Goal: Task Accomplishment & Management: Use online tool/utility

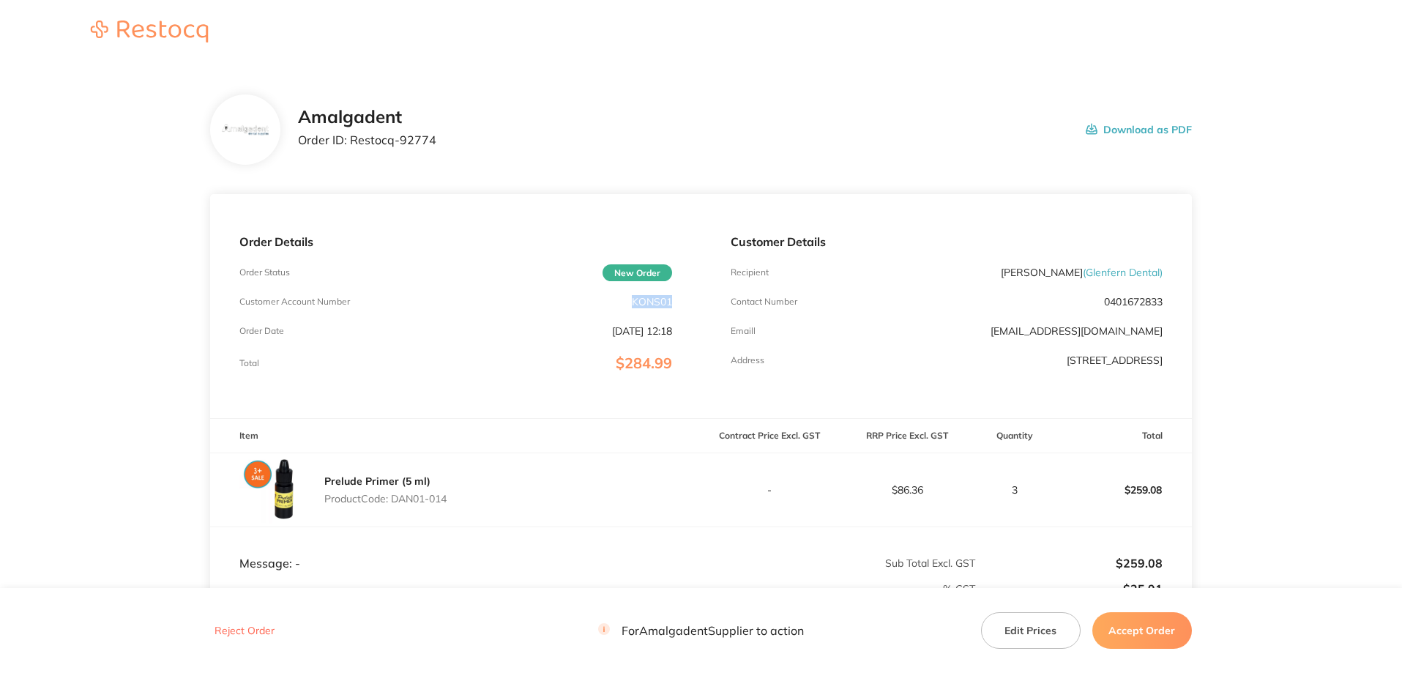
drag, startPoint x: 670, startPoint y: 299, endPoint x: 629, endPoint y: 299, distance: 41.0
click at [629, 299] on div "Customer Account Number KONS01" at bounding box center [455, 302] width 432 height 12
copy p "KONS01"
click at [110, 184] on main "Amalgadent Order ID: Restocq- 92774 Download as PDF Order Details Order Status …" at bounding box center [701, 432] width 1402 height 734
drag, startPoint x: 438, startPoint y: 142, endPoint x: 348, endPoint y: 140, distance: 90.1
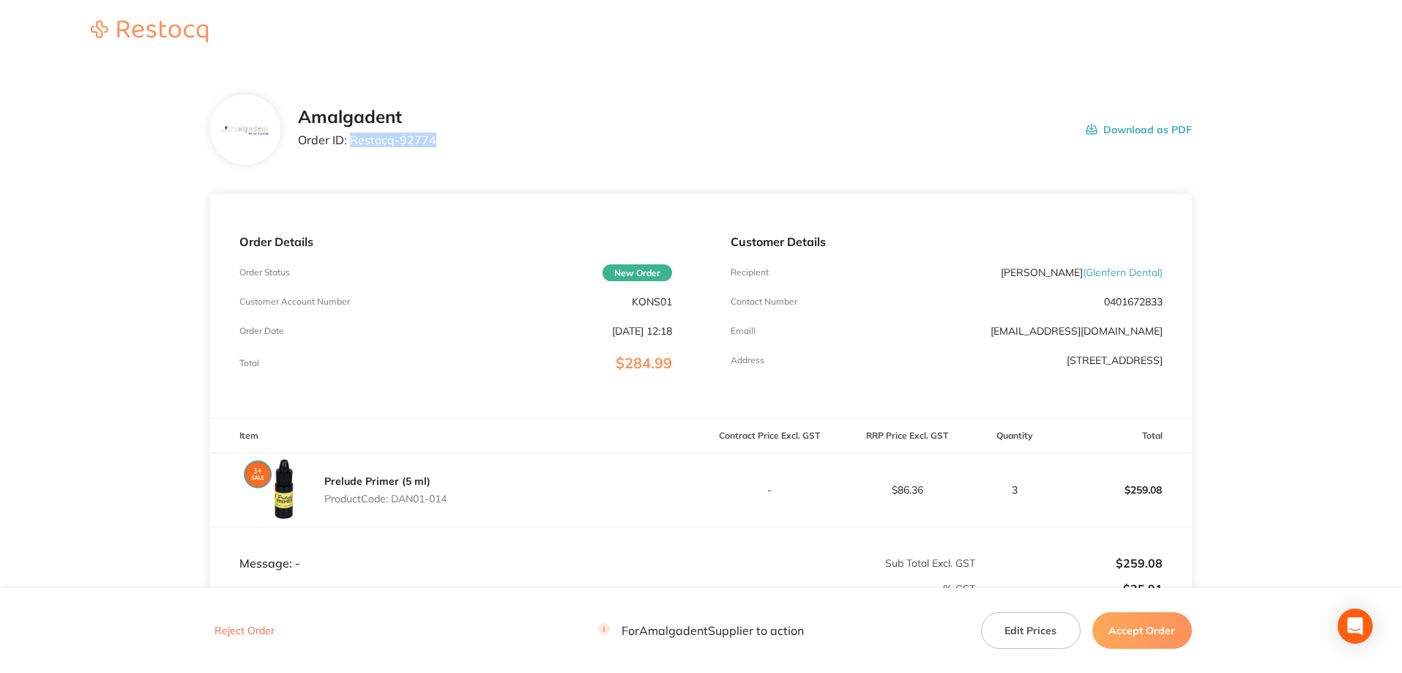
click at [348, 140] on div "Amalgadent Order ID: Restocq- 92774 Download as PDF" at bounding box center [745, 129] width 894 height 45
copy p "Restocq- 92774"
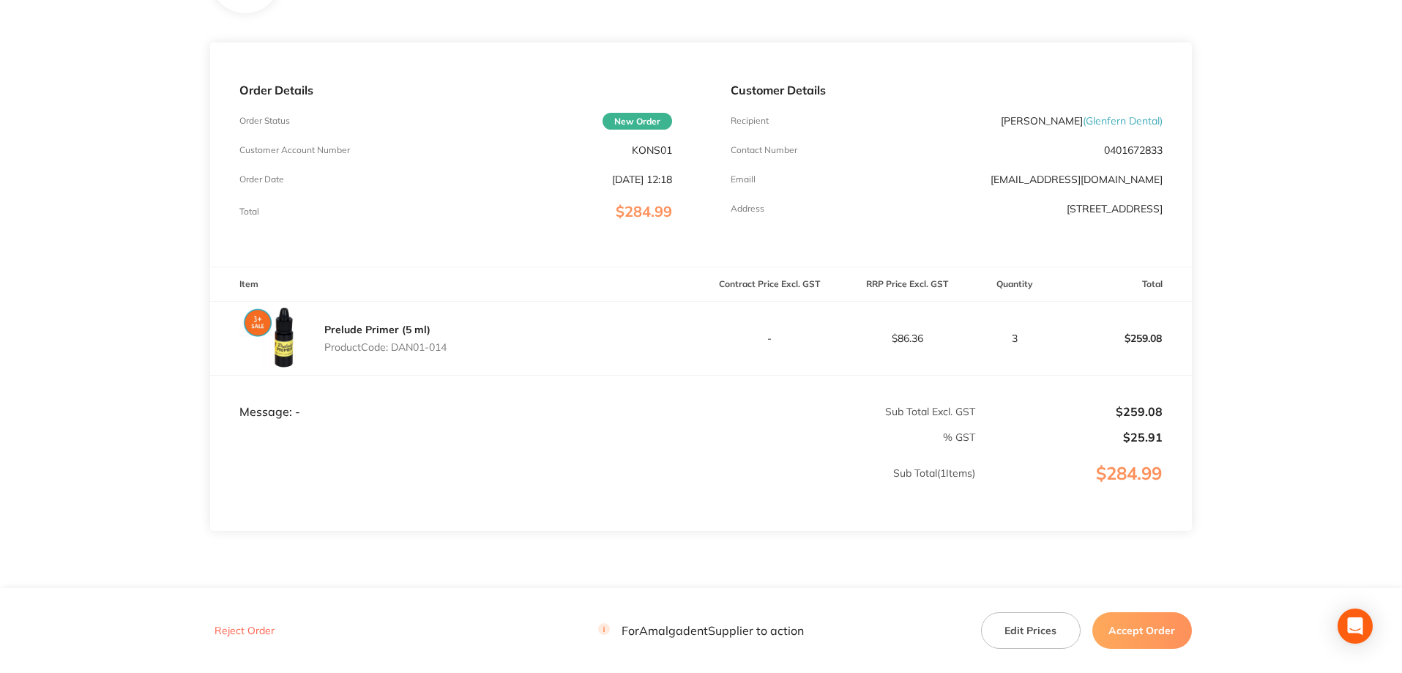
scroll to position [195, 0]
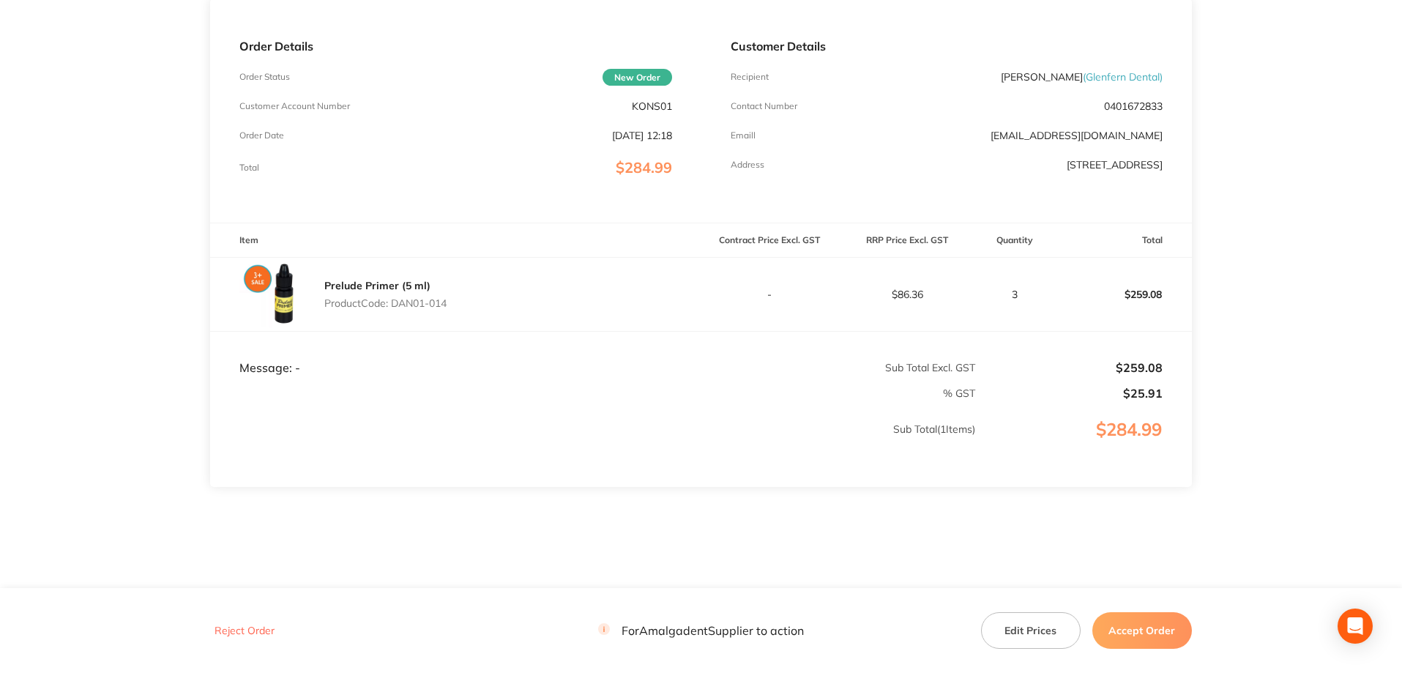
click at [1135, 628] on button "Accept Order" at bounding box center [1142, 630] width 100 height 37
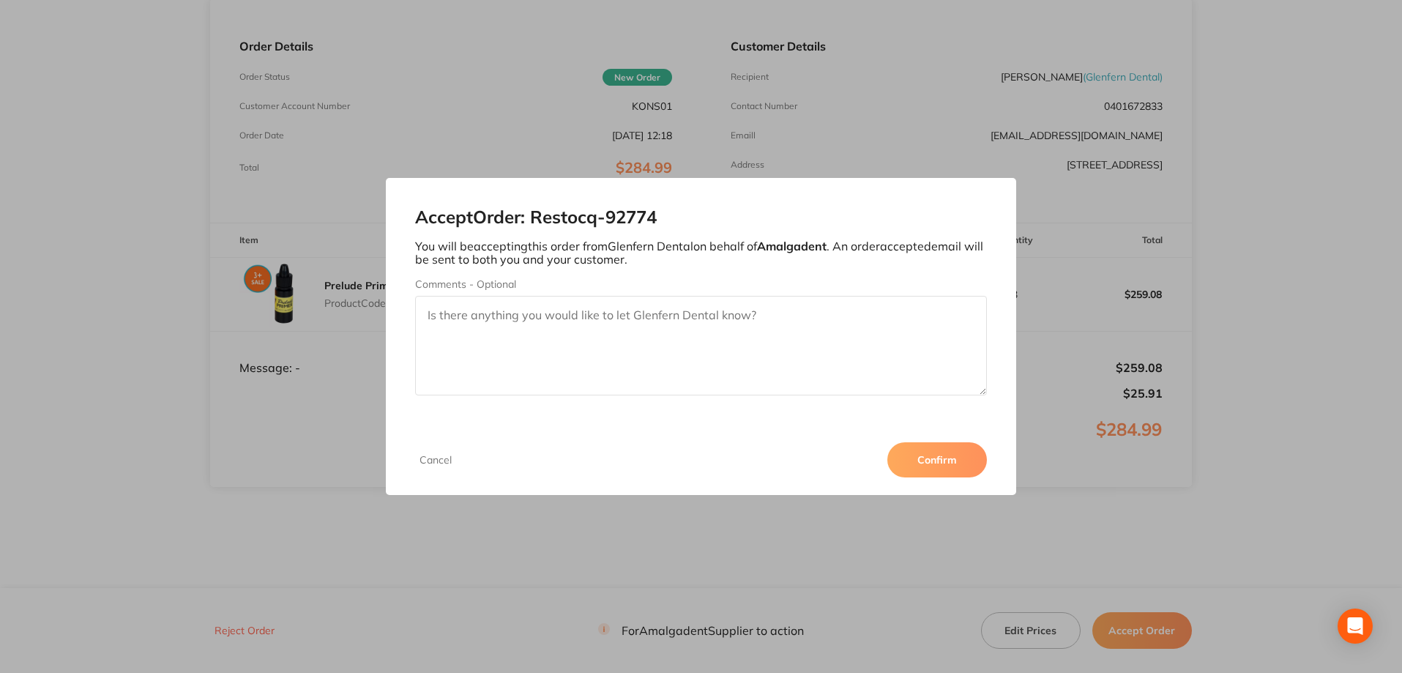
click at [930, 466] on button "Confirm" at bounding box center [937, 459] width 100 height 35
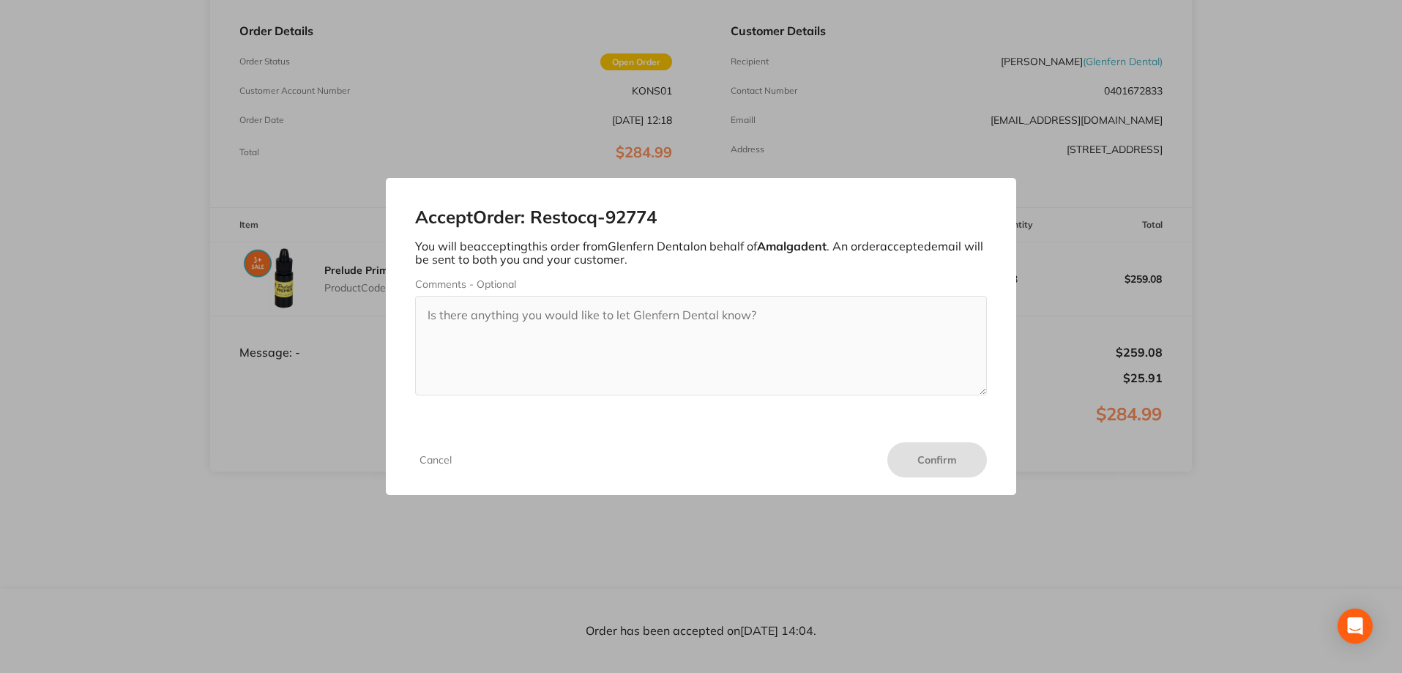
scroll to position [0, 0]
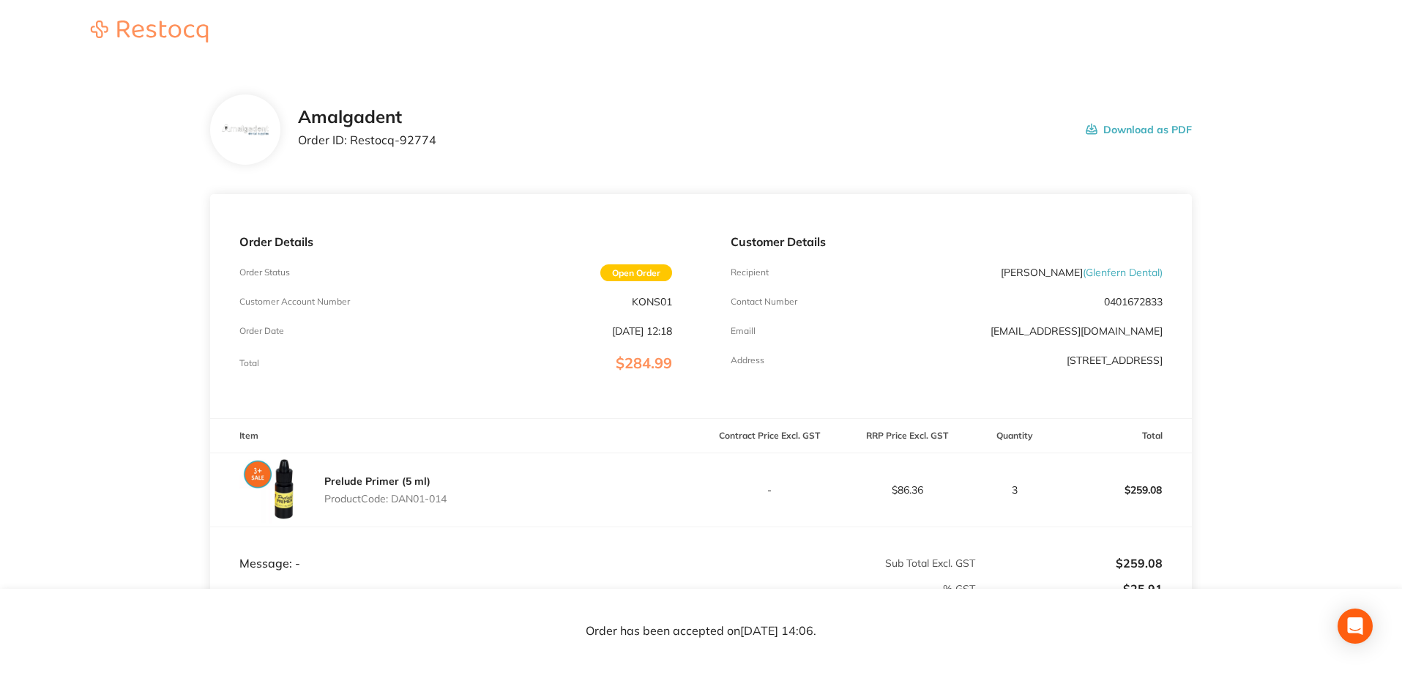
click at [583, 115] on div "Amalgadent Order ID: Restocq- 92774 Download as PDF" at bounding box center [745, 129] width 894 height 45
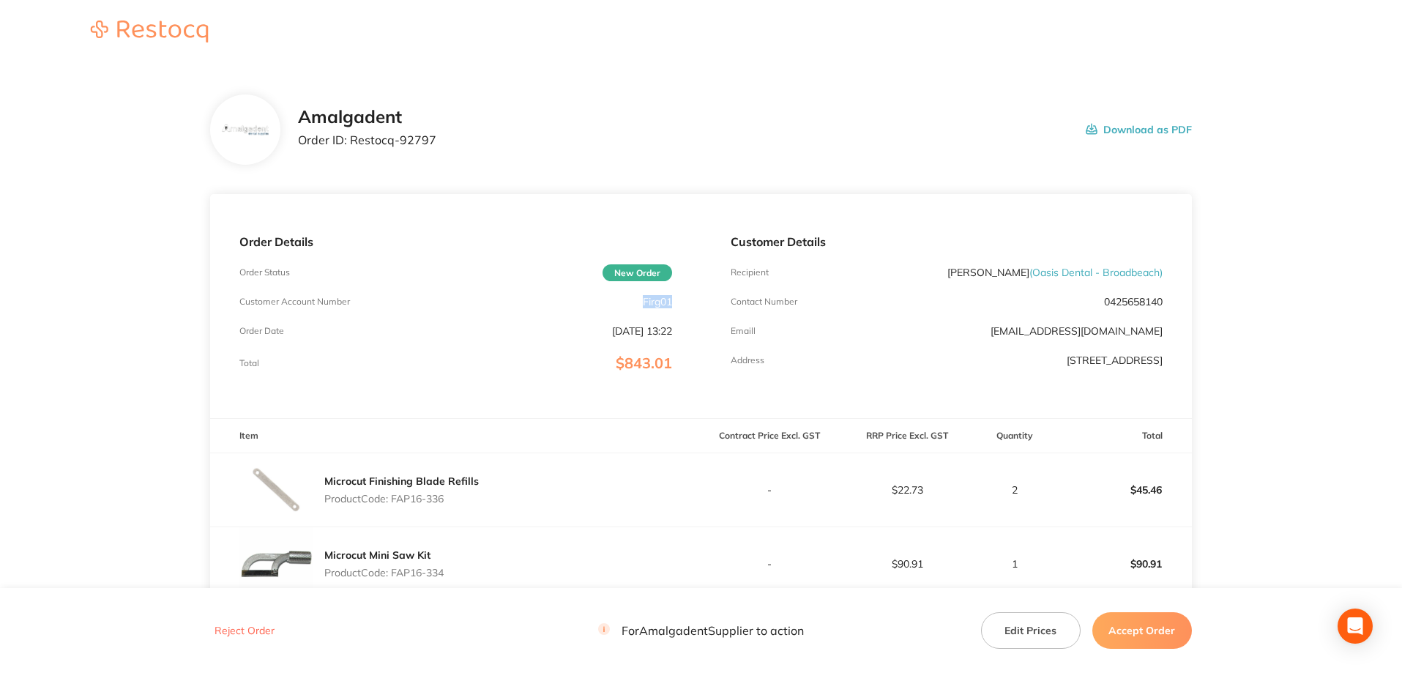
drag, startPoint x: 678, startPoint y: 296, endPoint x: 639, endPoint y: 296, distance: 38.8
click at [639, 296] on div "Order Details Order Status New Order Customer Account Number Firg01 Order Date …" at bounding box center [455, 306] width 490 height 224
copy p "Firg01"
drag, startPoint x: 114, startPoint y: 183, endPoint x: 285, endPoint y: 176, distance: 170.7
click at [114, 183] on main "Amalgadent Order ID: Restocq- 92797 Download as PDF Order Details Order Status …" at bounding box center [701, 580] width 1402 height 1030
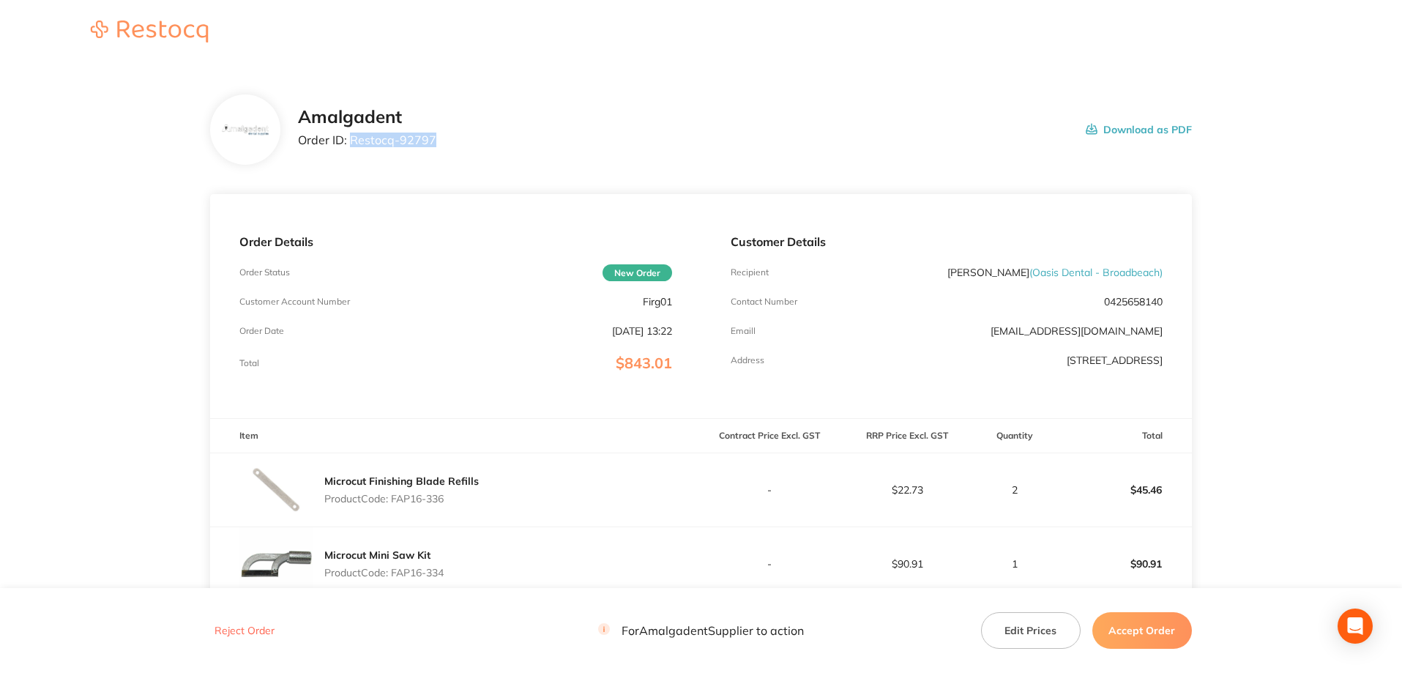
drag, startPoint x: 439, startPoint y: 139, endPoint x: 351, endPoint y: 139, distance: 87.8
click at [351, 139] on div "Amalgadent Order ID: Restocq- 92797 Download as PDF" at bounding box center [745, 129] width 894 height 45
copy p "Restocq- 92797"
click at [150, 203] on main "Amalgadent Order ID: Restocq- 92797 Download as PDF Order Details Order Status …" at bounding box center [701, 580] width 1402 height 1030
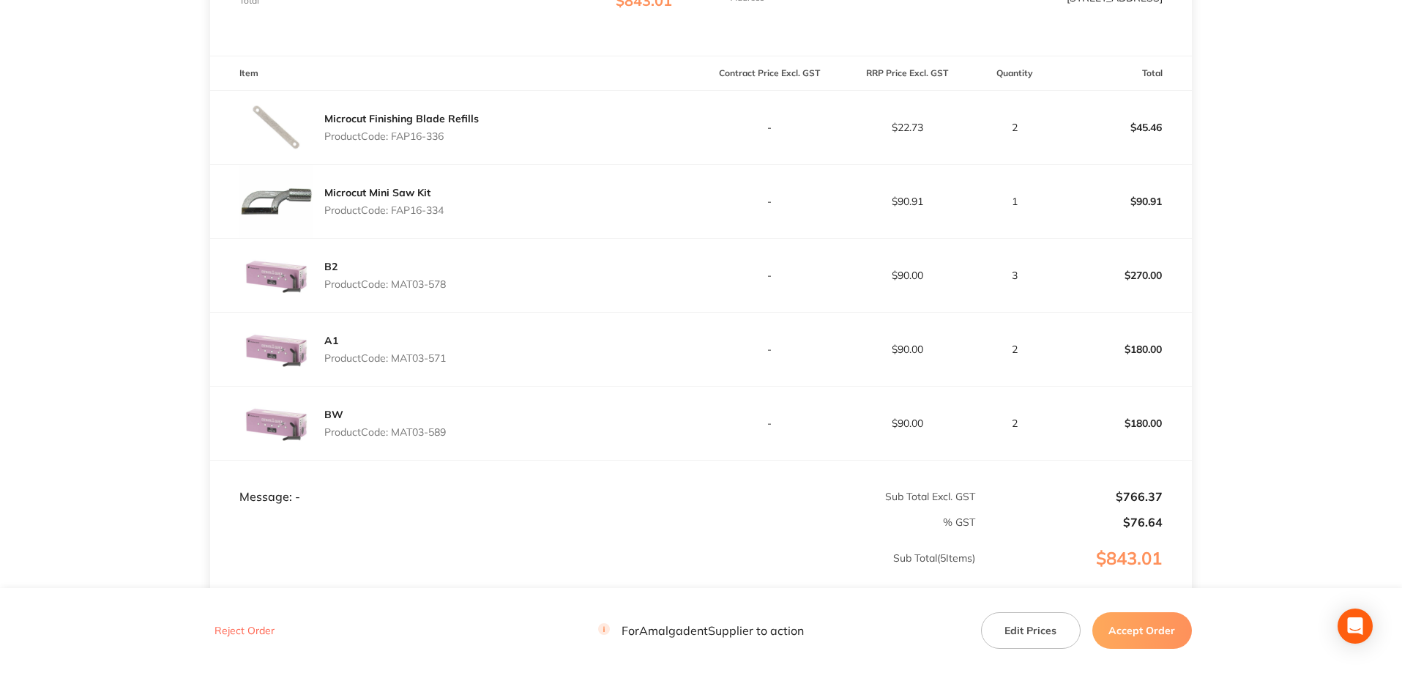
scroll to position [390, 0]
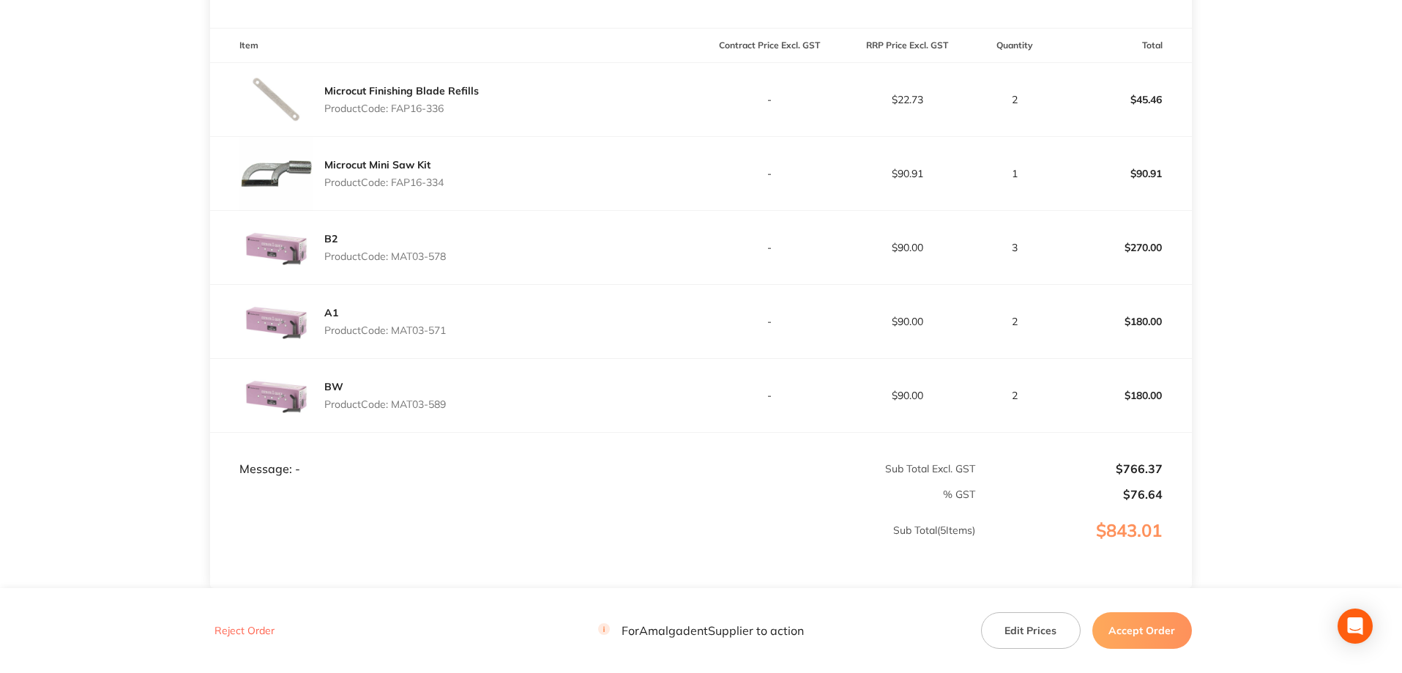
drag, startPoint x: 444, startPoint y: 109, endPoint x: 394, endPoint y: 107, distance: 50.6
click at [394, 107] on p "Product Code: FAP16-336" at bounding box center [401, 108] width 154 height 12
copy p "FAP16-336"
click at [116, 231] on main "Amalgadent Order ID: Restocq- 92797 Download as PDF Order Details Order Status …" at bounding box center [701, 190] width 1402 height 1030
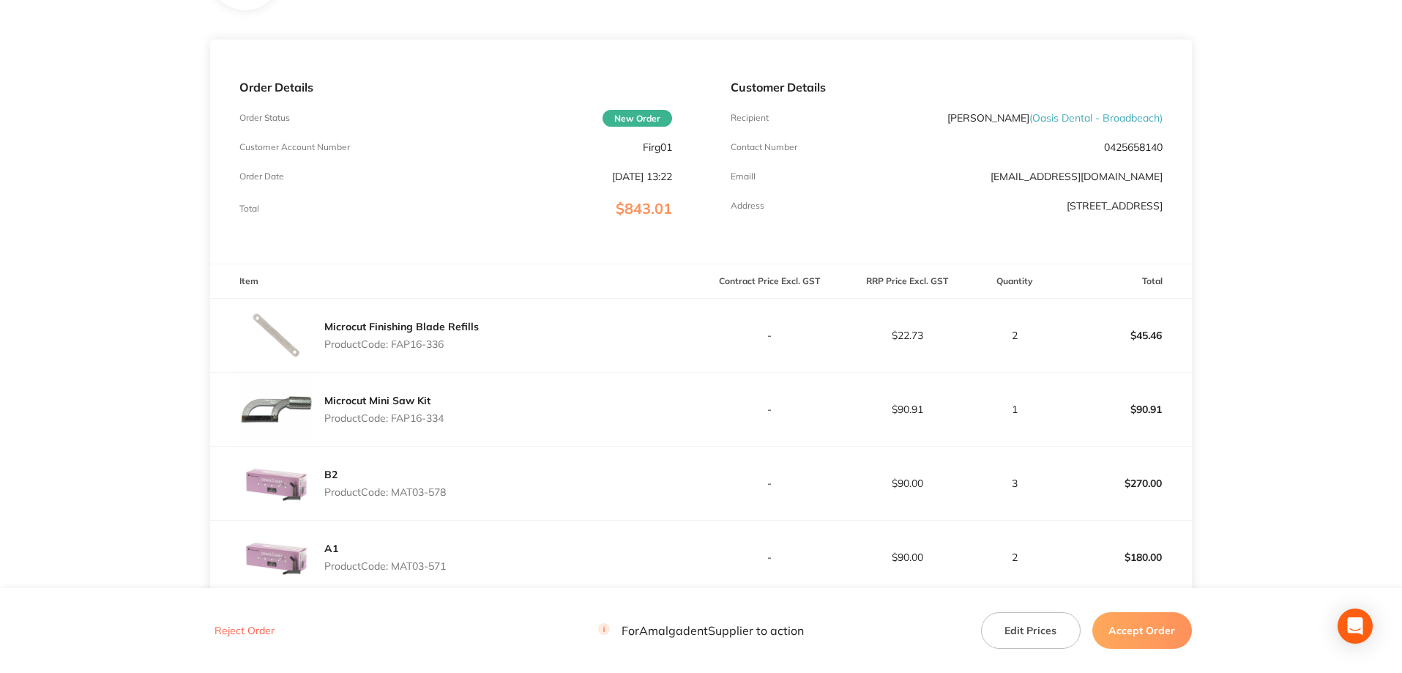
scroll to position [195, 0]
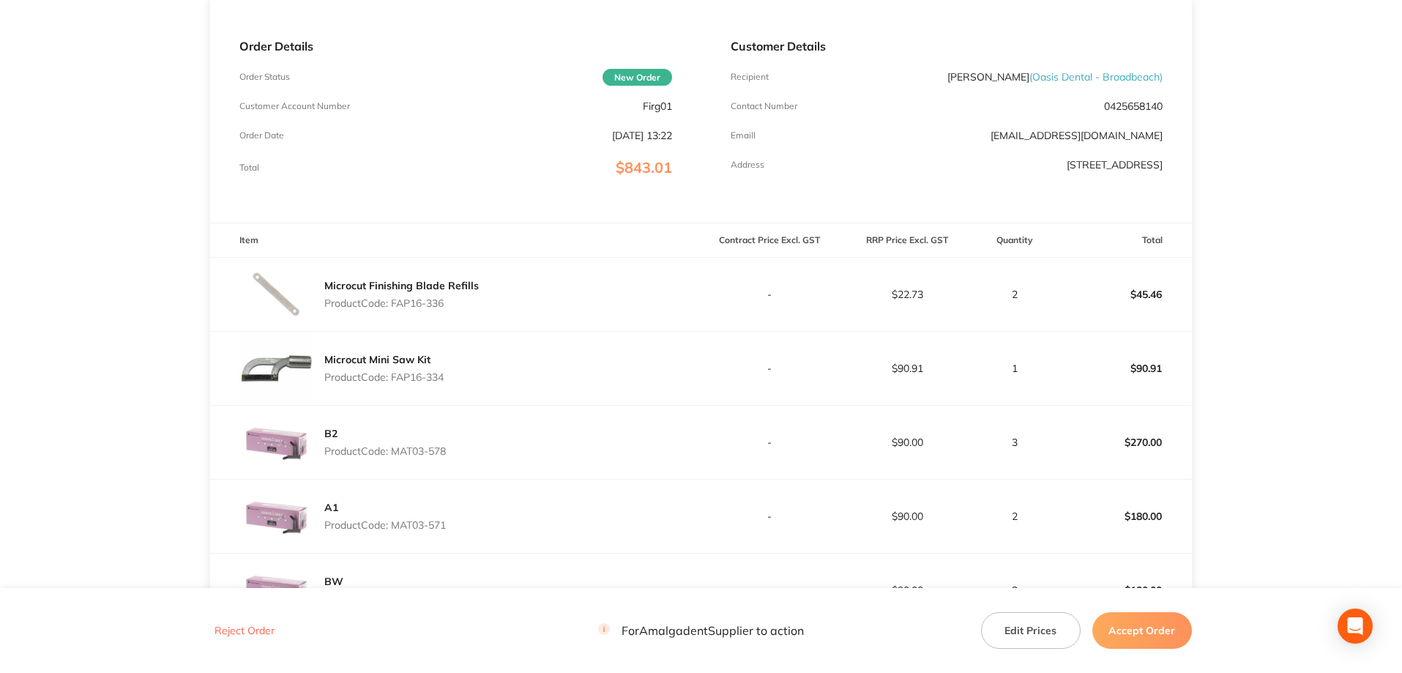
drag, startPoint x: 455, startPoint y: 303, endPoint x: 394, endPoint y: 299, distance: 61.6
click at [394, 299] on p "Product Code: FAP16-336" at bounding box center [401, 303] width 154 height 12
drag, startPoint x: 451, startPoint y: 373, endPoint x: 395, endPoint y: 373, distance: 56.4
click at [395, 373] on div "Microcut Mini Saw Kit Product Code: FAP16-334" at bounding box center [455, 368] width 490 height 73
copy p "FAP16-334"
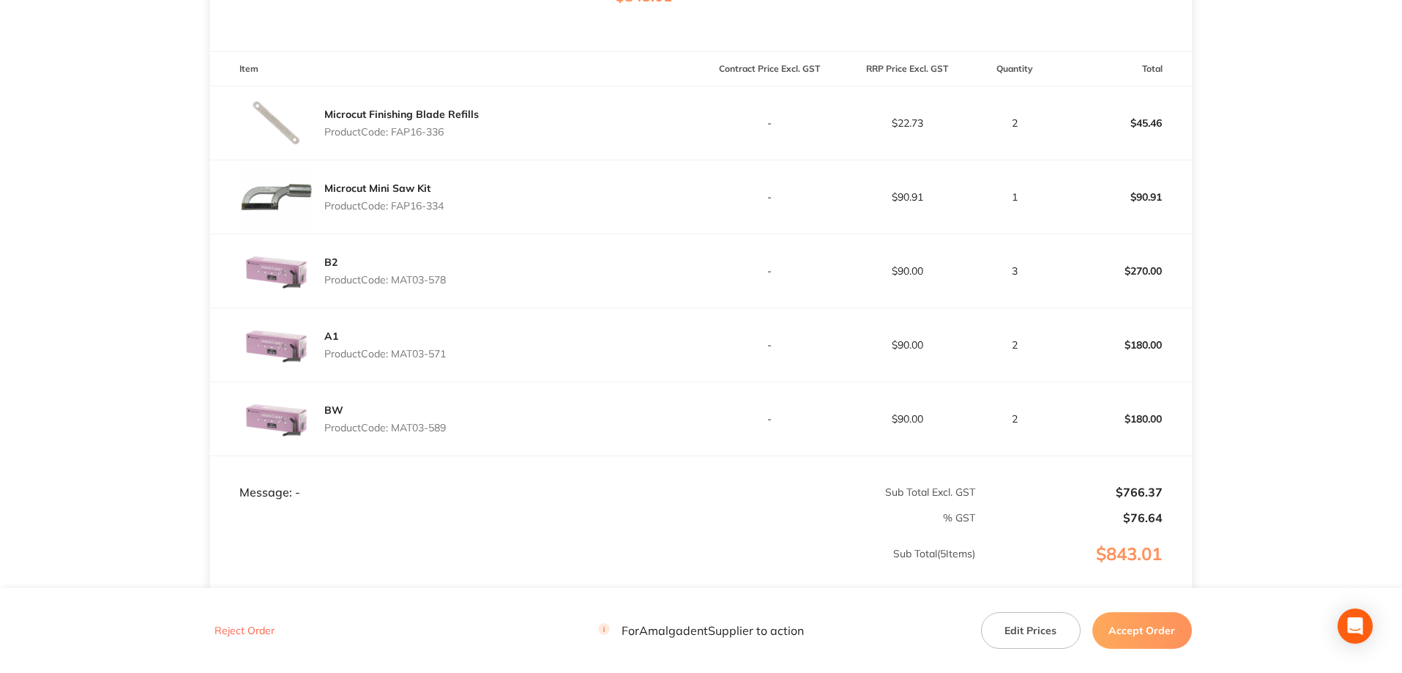
scroll to position [390, 0]
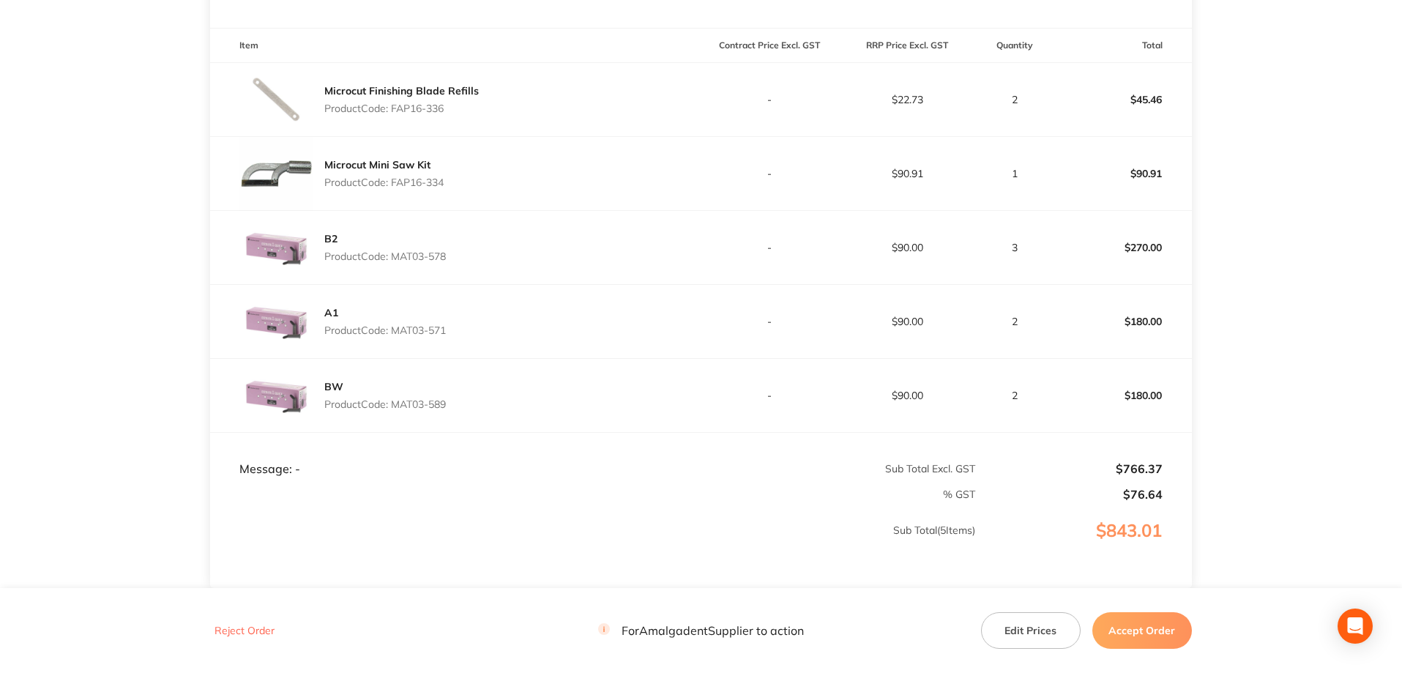
drag, startPoint x: 458, startPoint y: 261, endPoint x: 395, endPoint y: 253, distance: 63.4
click at [395, 253] on div "B2 Product Code: MAT03-578" at bounding box center [455, 247] width 490 height 73
copy p "MAT03-578"
click at [22, 316] on main "Amalgadent Order ID: Restocq- 92797 Download as PDF Order Details Order Status …" at bounding box center [701, 190] width 1402 height 1030
drag, startPoint x: 453, startPoint y: 329, endPoint x: 395, endPoint y: 330, distance: 57.8
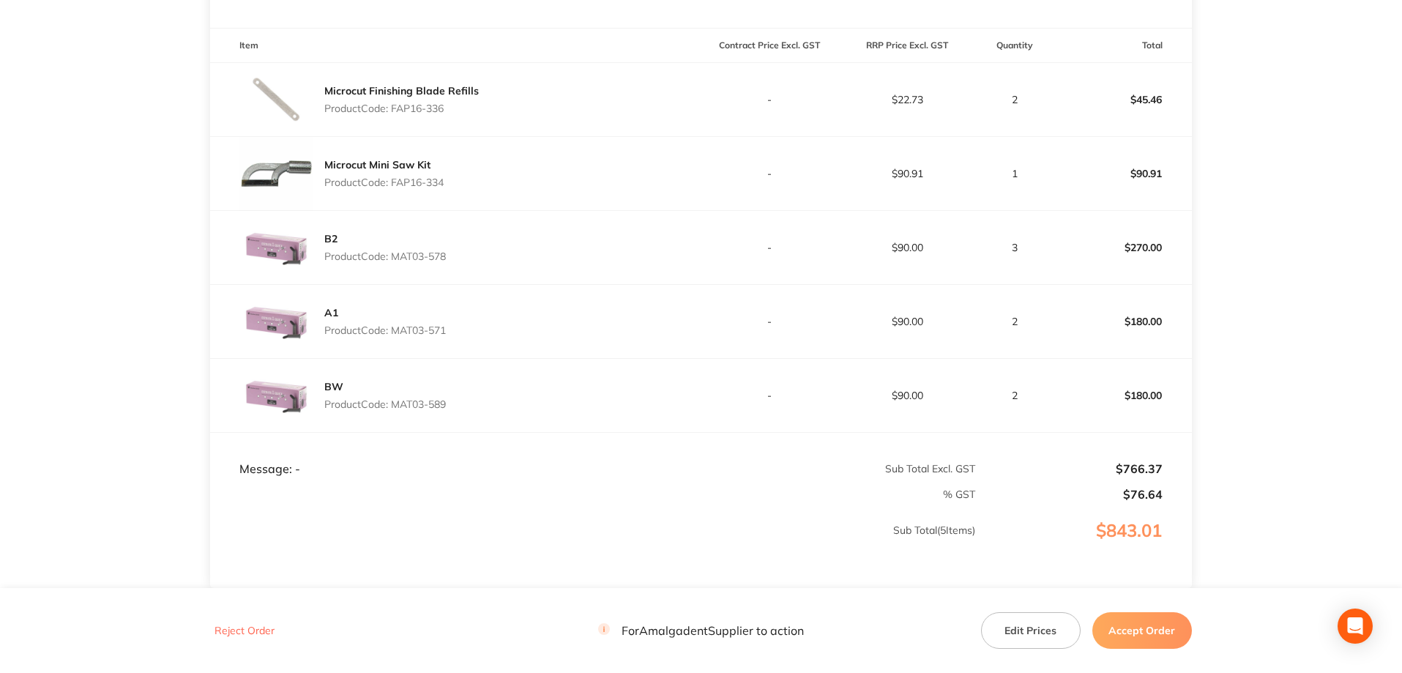
click at [395, 330] on div "A1 Product Code: MAT03-571" at bounding box center [455, 321] width 490 height 73
copy p "MAT03-571"
click at [105, 277] on main "Amalgadent Order ID: Restocq- 92797 Download as PDF Order Details Order Status …" at bounding box center [701, 190] width 1402 height 1030
drag, startPoint x: 463, startPoint y: 404, endPoint x: 421, endPoint y: 406, distance: 42.5
click at [395, 394] on div "BW Product Code: MAT03-589" at bounding box center [455, 395] width 490 height 73
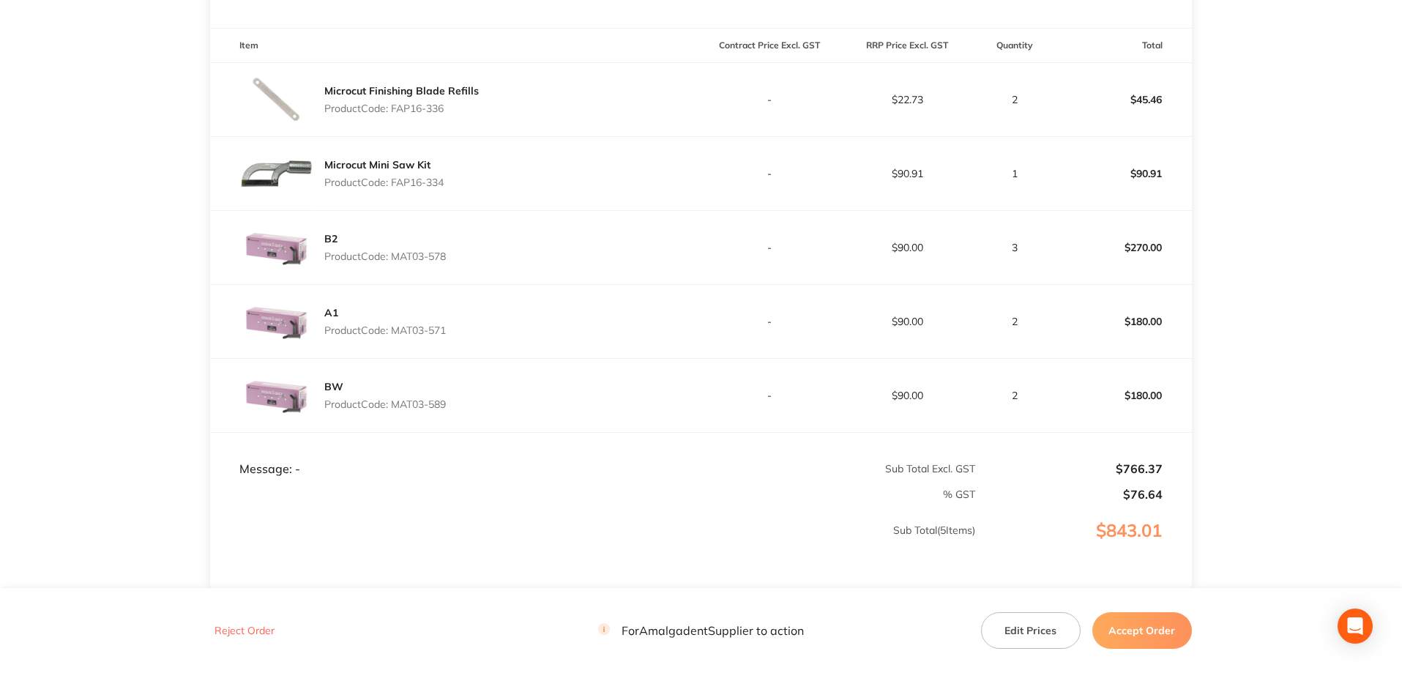
copy p "MAT03-589"
click at [142, 335] on main "Amalgadent Order ID: Restocq- 92797 Download as PDF Order Details Order Status …" at bounding box center [701, 190] width 1402 height 1030
click at [117, 393] on main "Amalgadent Order ID: Restocq- 92797 Download as PDF Order Details Order Status …" at bounding box center [701, 190] width 1402 height 1030
click at [1140, 635] on button "Accept Order" at bounding box center [1142, 630] width 100 height 37
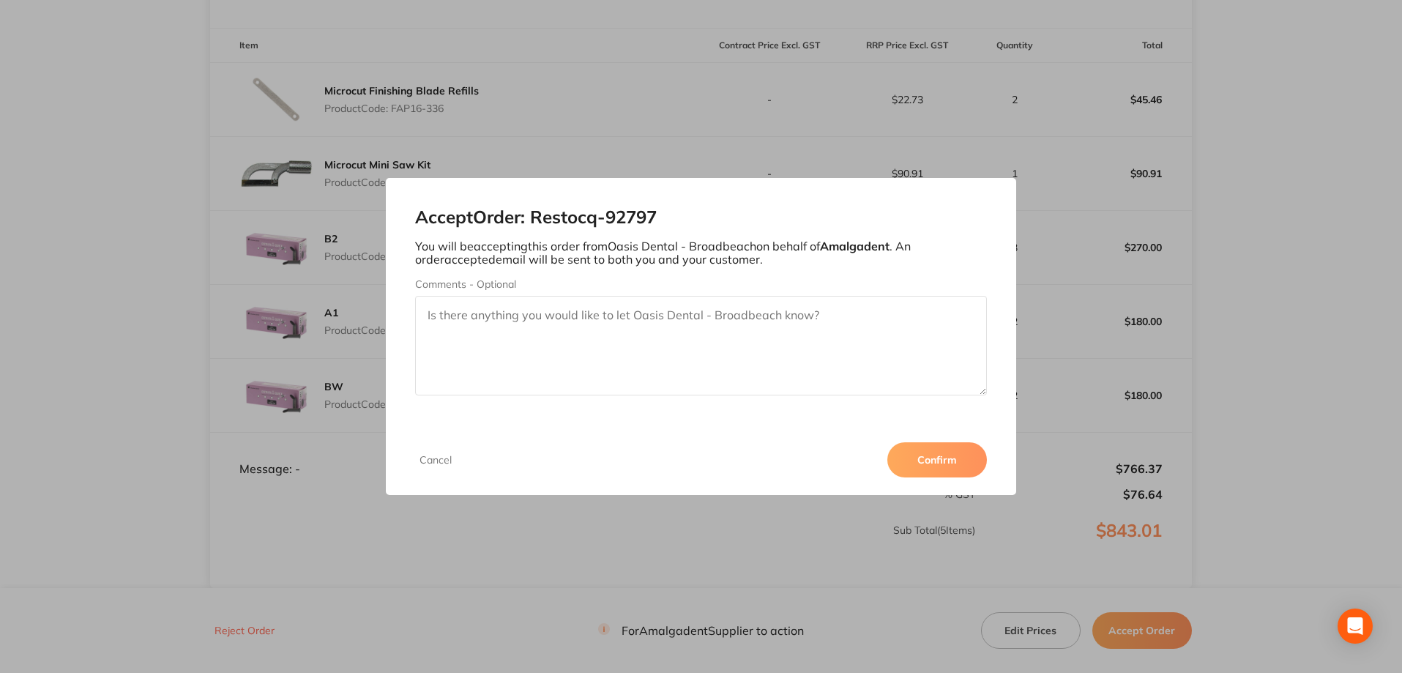
click at [549, 347] on textarea "Comments - Optional" at bounding box center [701, 346] width 572 height 100
type textarea "b"
type textarea "BW AND B2 ON BACKORDER ETA 1 WEEK"
click at [938, 467] on button "Confirm" at bounding box center [937, 459] width 100 height 35
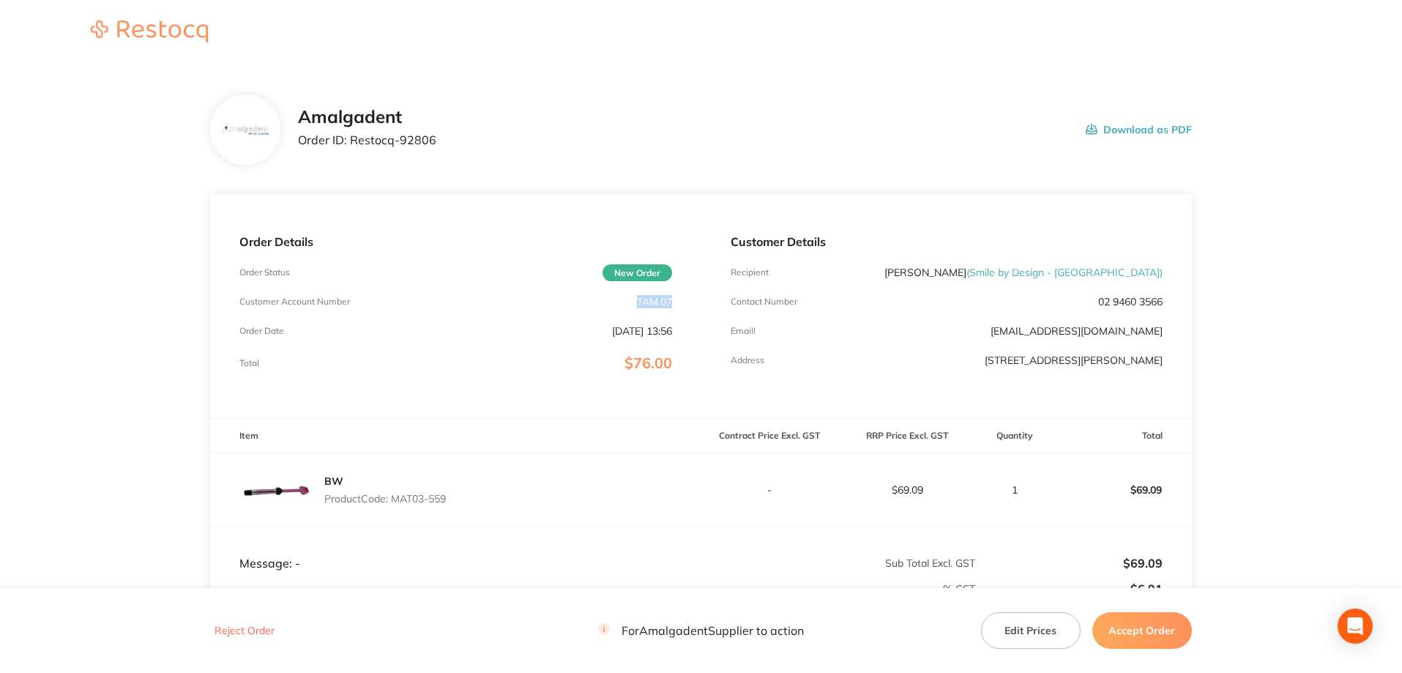
drag, startPoint x: 680, startPoint y: 300, endPoint x: 636, endPoint y: 299, distance: 43.9
click at [628, 301] on div "Order Details Order Status New Order Customer Account Number TAM.07 Order Date …" at bounding box center [455, 306] width 490 height 224
copy p "TAM.07"
click at [80, 191] on main "Amalgadent Order ID: Restocq- 92806 Download as PDF Order Details Order Status …" at bounding box center [701, 432] width 1402 height 734
click at [122, 228] on main "Amalgadent Order ID: Restocq- 92806 Download as PDF Order Details Order Status …" at bounding box center [701, 432] width 1402 height 734
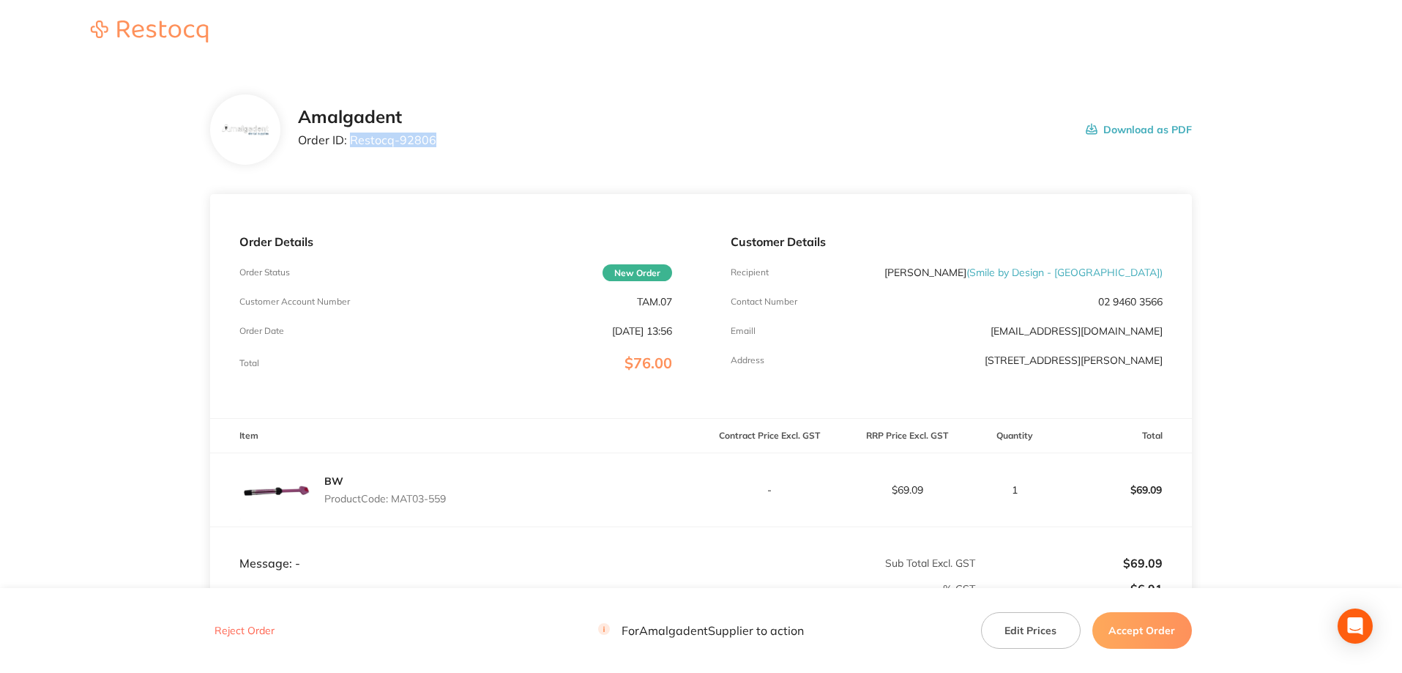
drag, startPoint x: 452, startPoint y: 139, endPoint x: 362, endPoint y: 140, distance: 90.0
click at [354, 140] on div "Amalgadent Order ID: Restocq- 92806 Download as PDF" at bounding box center [745, 129] width 894 height 45
drag, startPoint x: 362, startPoint y: 140, endPoint x: 347, endPoint y: 141, distance: 15.4
click at [347, 141] on p "Order ID: Restocq- 92806" at bounding box center [367, 139] width 138 height 13
drag, startPoint x: 352, startPoint y: 141, endPoint x: 434, endPoint y: 143, distance: 82.0
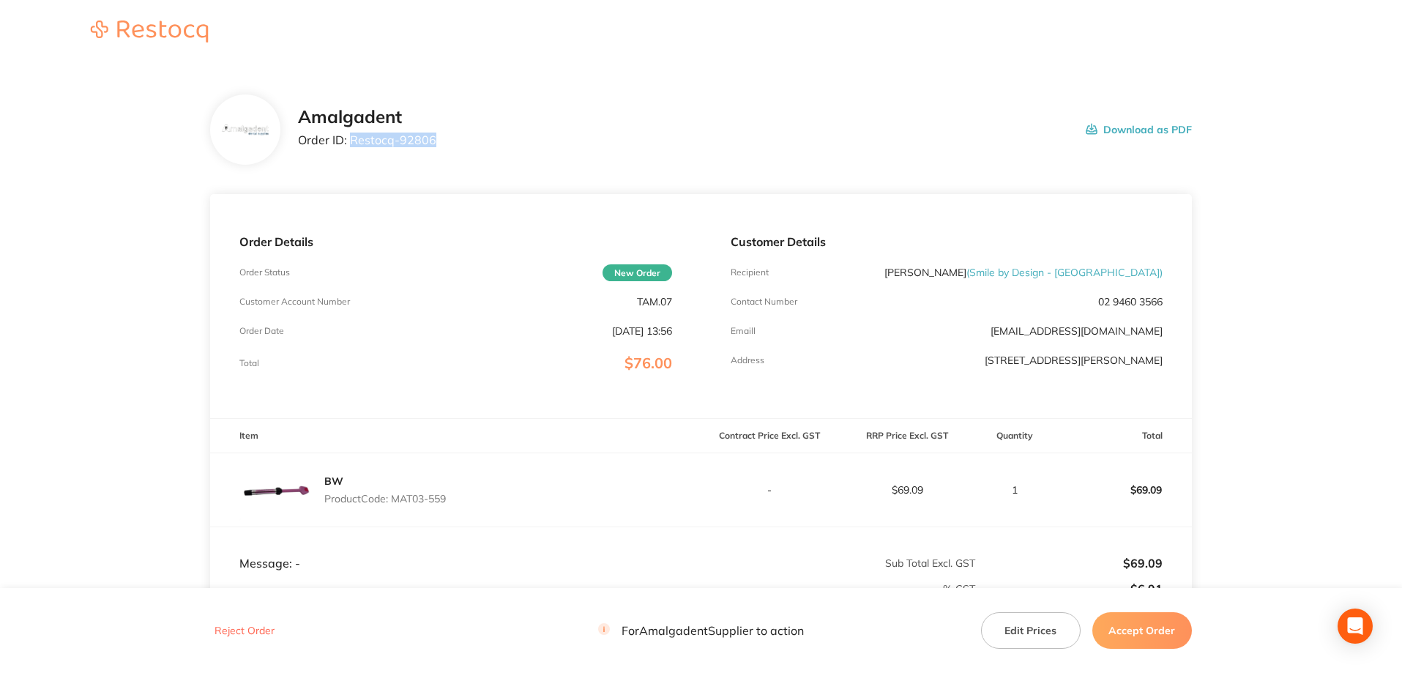
click at [434, 143] on div "Amalgadent Order ID: Restocq- 92806 Download as PDF" at bounding box center [745, 129] width 894 height 45
copy p "Restocq- 92806"
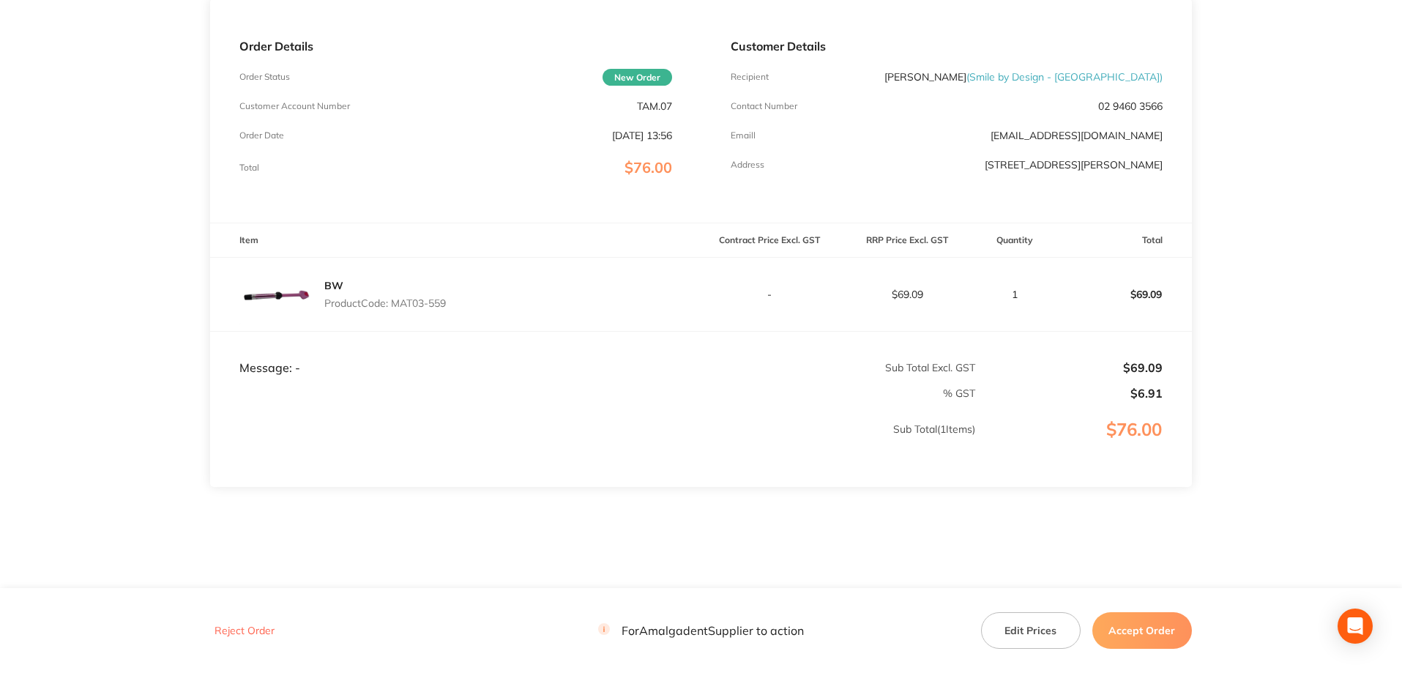
drag, startPoint x: 102, startPoint y: 242, endPoint x: 447, endPoint y: 353, distance: 362.3
click at [107, 244] on main "Amalgadent Order ID: Restocq- 92806 Download as PDF Order Details Order Status …" at bounding box center [701, 237] width 1402 height 734
drag, startPoint x: 455, startPoint y: 306, endPoint x: 406, endPoint y: 302, distance: 49.2
click at [400, 302] on div "BW Product Code: MAT03-559" at bounding box center [455, 294] width 490 height 73
drag, startPoint x: 411, startPoint y: 300, endPoint x: 395, endPoint y: 305, distance: 16.2
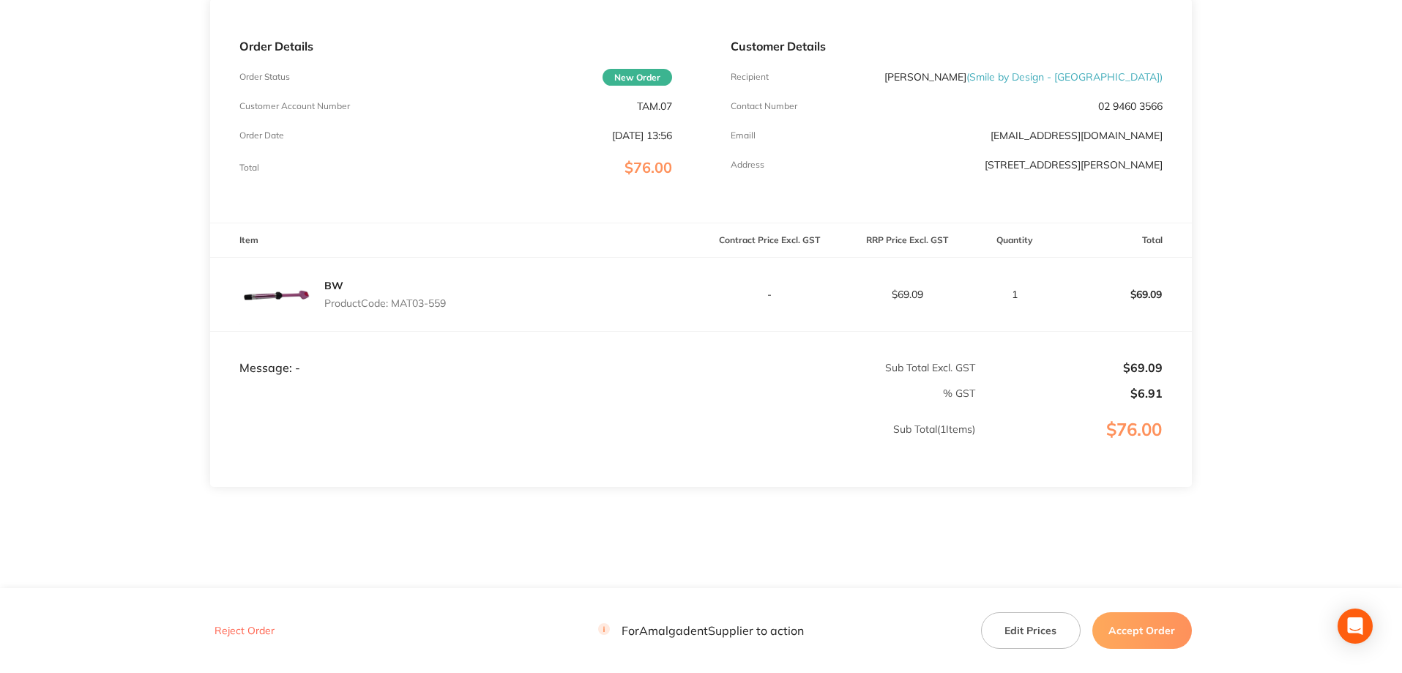
click at [392, 307] on p "Product Code: MAT03-559" at bounding box center [385, 303] width 122 height 12
drag, startPoint x: 396, startPoint y: 304, endPoint x: 452, endPoint y: 302, distance: 55.7
click at [452, 302] on div "BW Product Code: MAT03-559" at bounding box center [455, 294] width 490 height 73
copy p "MAT03-559"
click at [118, 150] on main "Amalgadent Order ID: Restocq- 92806 Download as PDF Order Details Order Status …" at bounding box center [701, 237] width 1402 height 734
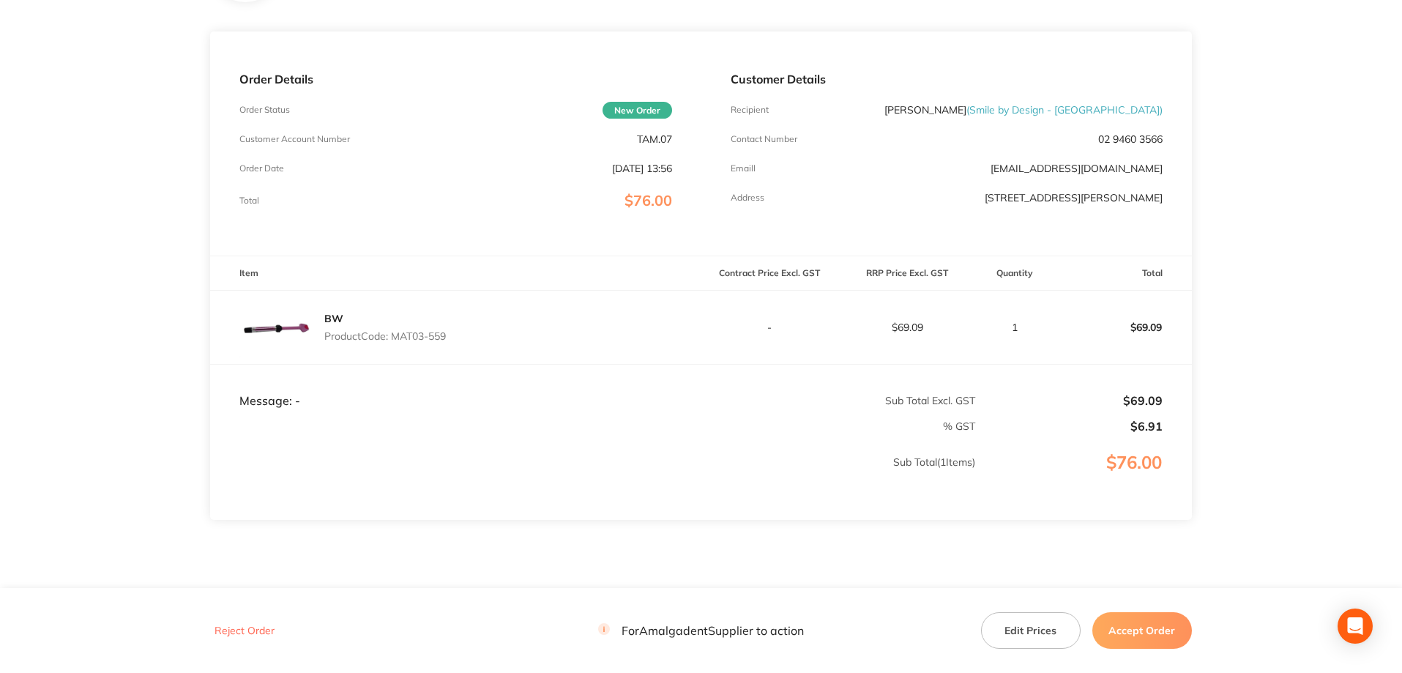
scroll to position [212, 0]
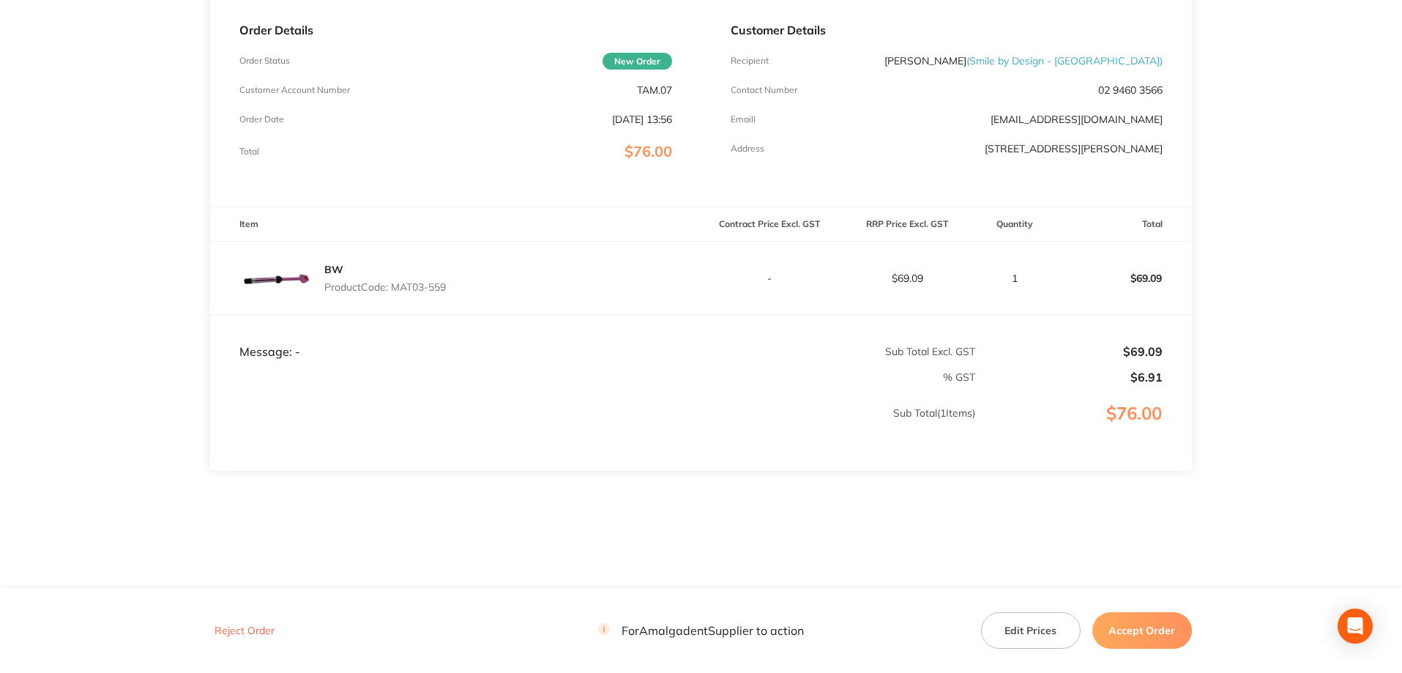
click at [1135, 636] on button "Accept Order" at bounding box center [1142, 630] width 100 height 37
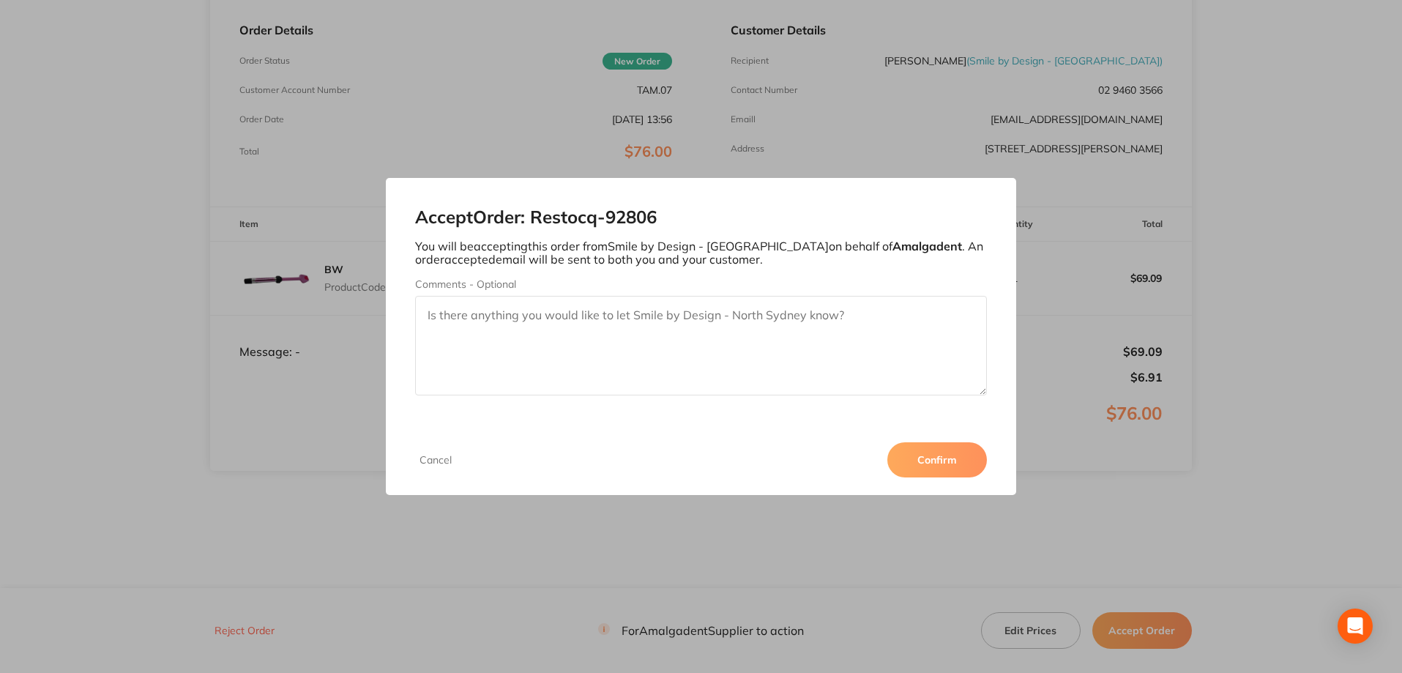
click at [604, 329] on textarea "Comments - Optional" at bounding box center [701, 346] width 572 height 100
type textarea "o"
click at [572, 316] on textarea "Order has been processed please pay invoice within 30 days" at bounding box center [701, 346] width 572 height 100
click at [779, 321] on textarea "Order has been processed, please pay invoice within 30 days" at bounding box center [701, 346] width 572 height 100
type textarea "Order has been processed, please pay invoice within 30 days"
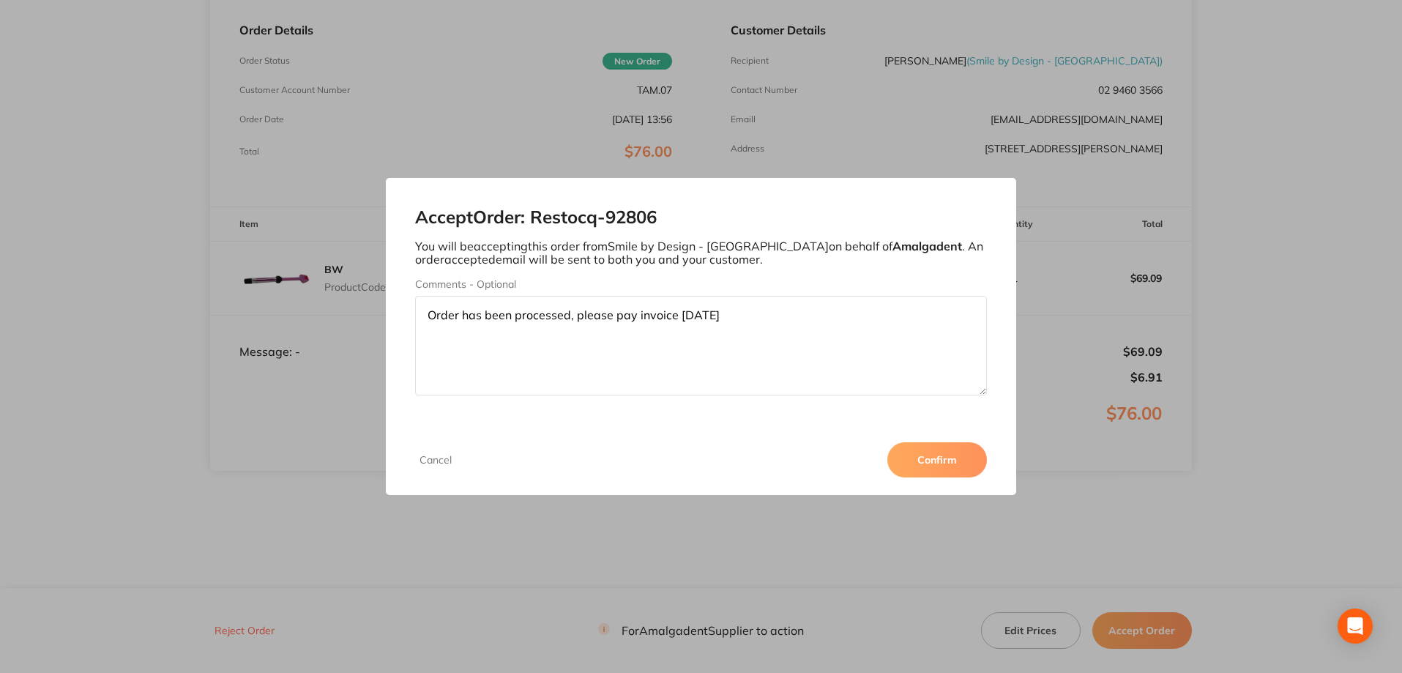
click at [933, 467] on button "Confirm" at bounding box center [937, 459] width 100 height 35
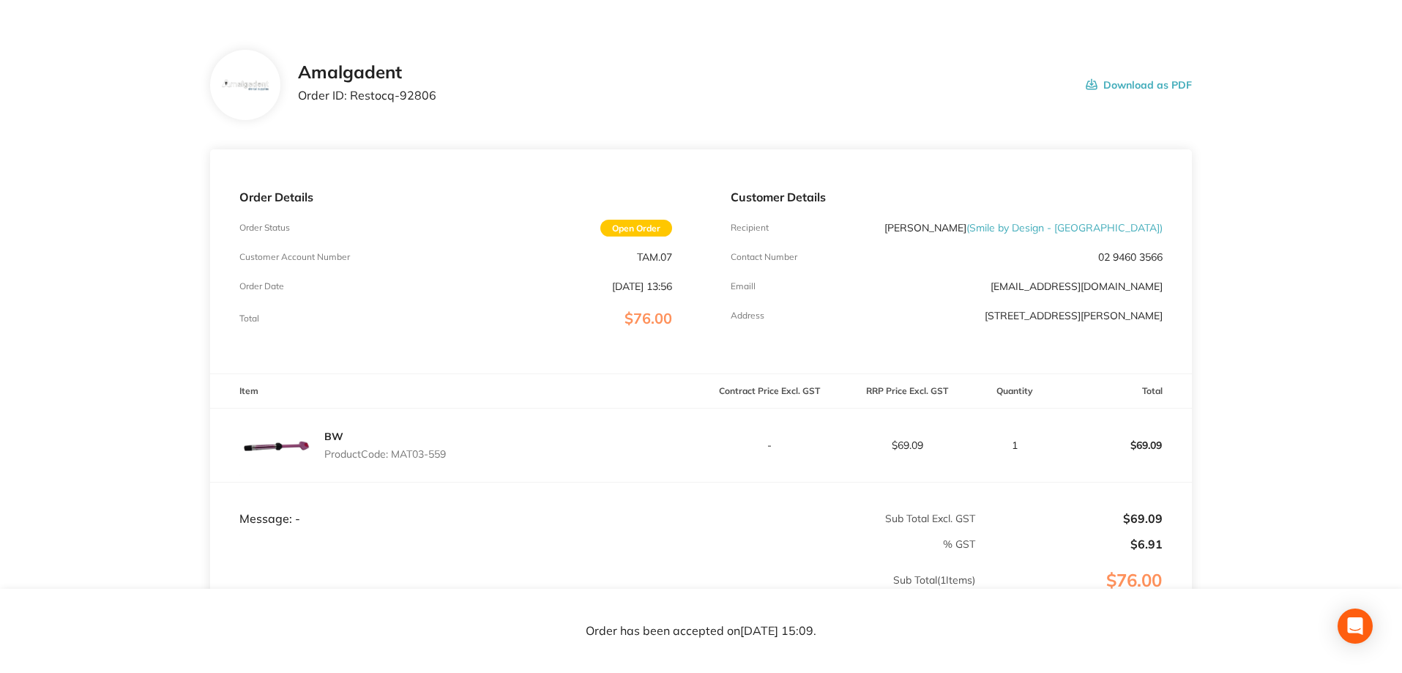
scroll to position [0, 0]
